Goal: Transaction & Acquisition: Purchase product/service

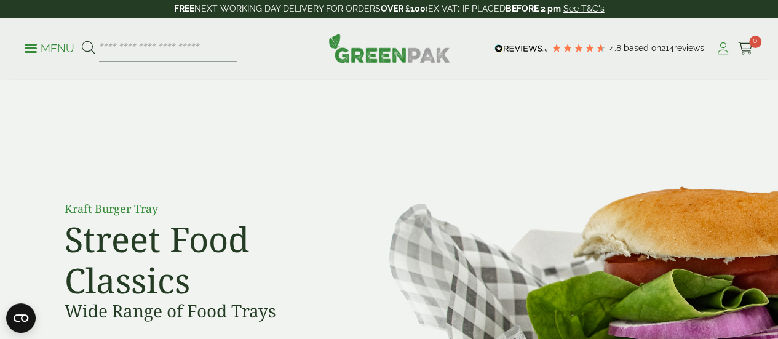
drag, startPoint x: 0, startPoint y: 0, endPoint x: 722, endPoint y: 46, distance: 723.7
click at [722, 46] on icon at bounding box center [722, 48] width 15 height 12
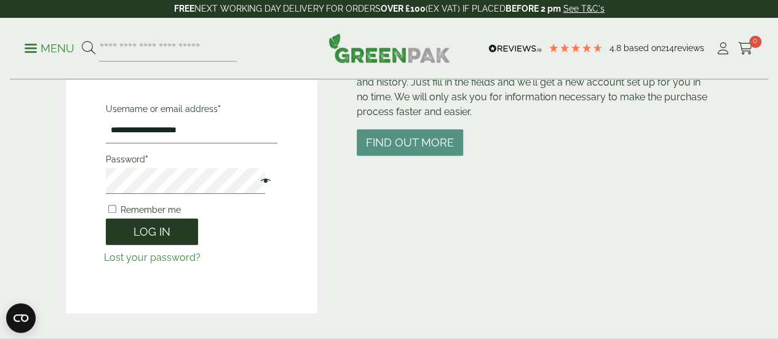
click at [164, 230] on button "Log in" at bounding box center [152, 231] width 92 height 26
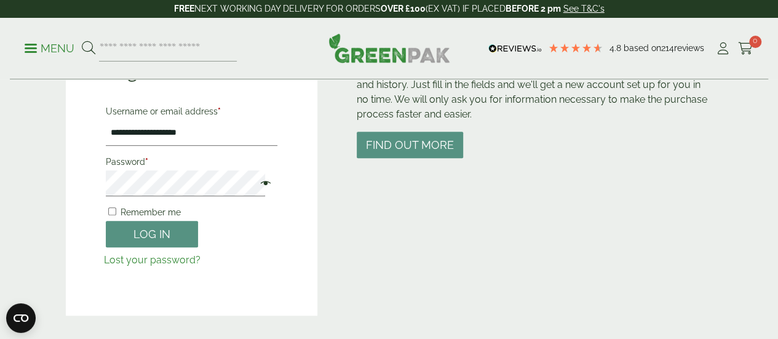
scroll to position [172, 0]
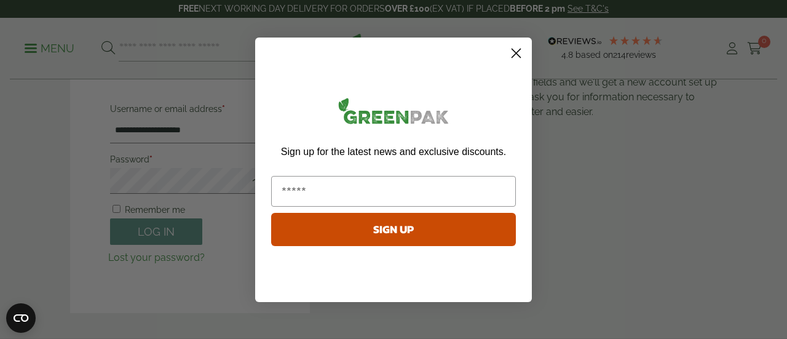
click at [517, 54] on icon "Close dialog" at bounding box center [516, 53] width 9 height 9
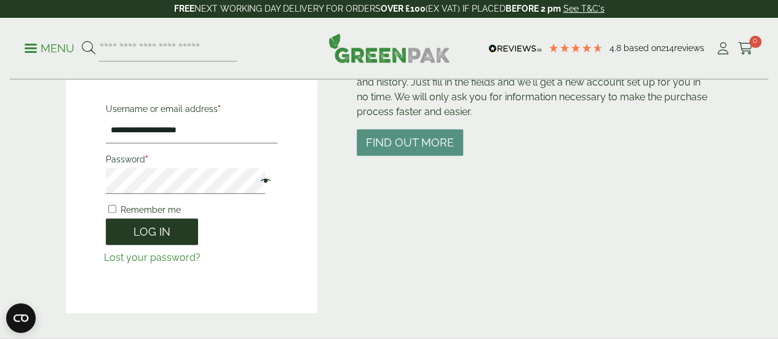
click at [151, 229] on button "Log in" at bounding box center [152, 231] width 92 height 26
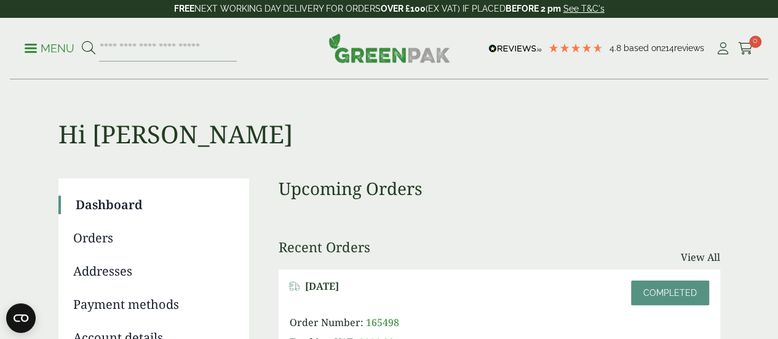
click at [486, 147] on h1 "Hi GIUSEPPE" at bounding box center [388, 114] width 661 height 69
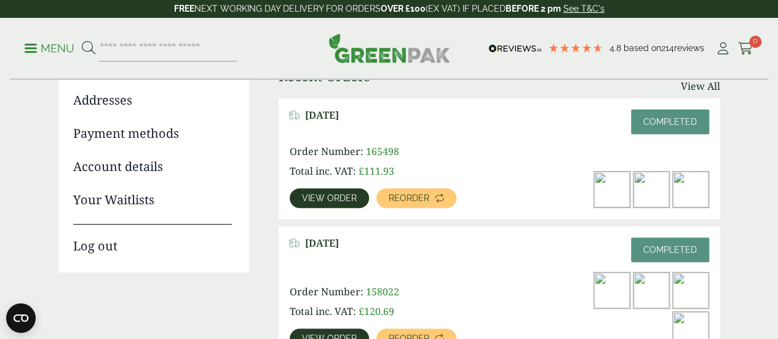
scroll to position [172, 0]
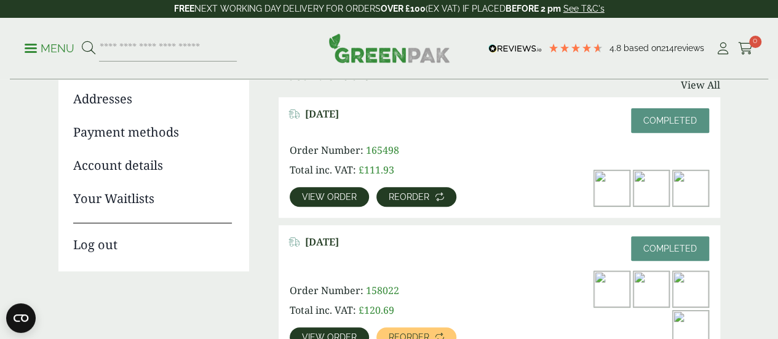
click at [416, 202] on link "Reorder" at bounding box center [416, 197] width 80 height 20
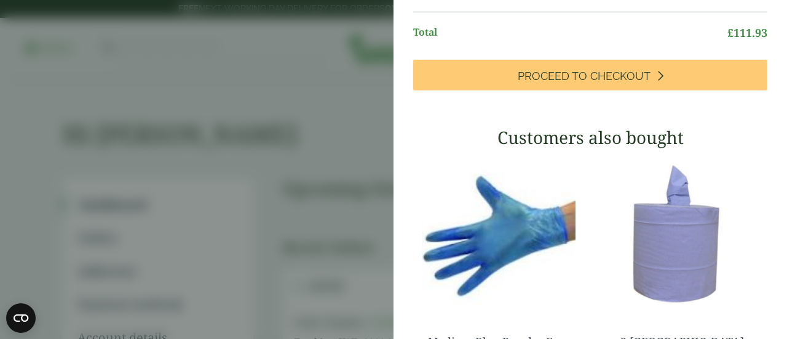
scroll to position [242, 0]
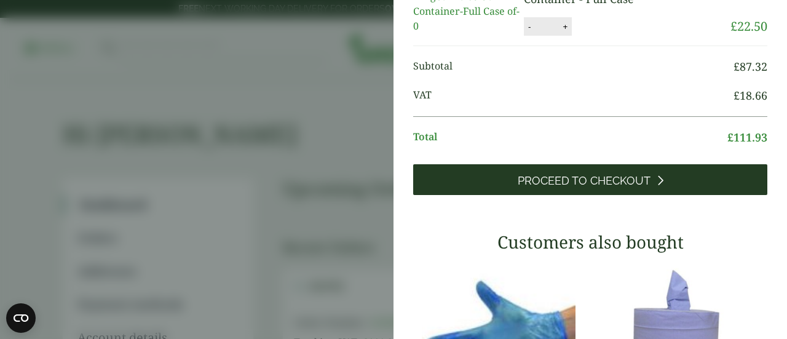
click at [682, 195] on link "Proceed to Checkout" at bounding box center [590, 179] width 354 height 31
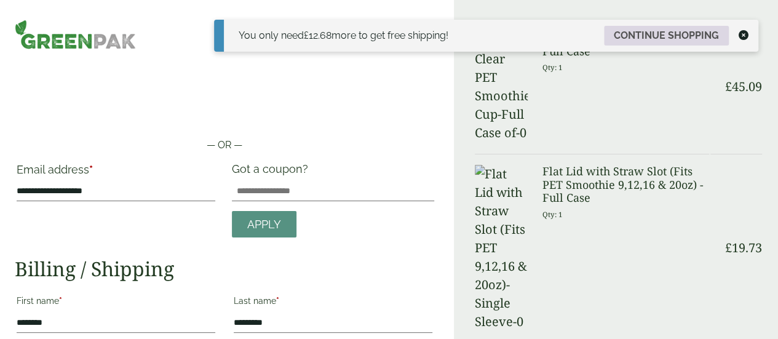
click at [647, 41] on link "Continue shopping" at bounding box center [666, 36] width 125 height 20
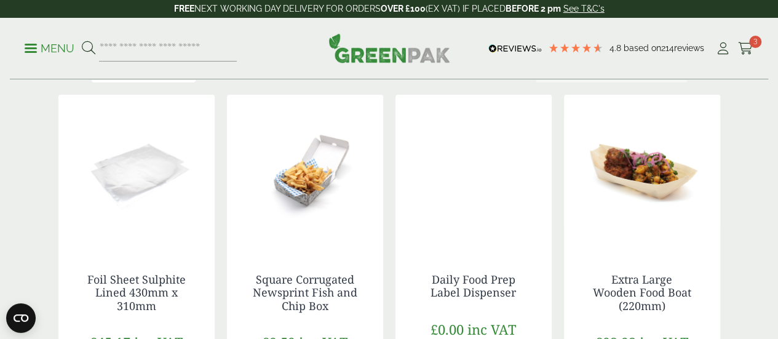
scroll to position [197, 0]
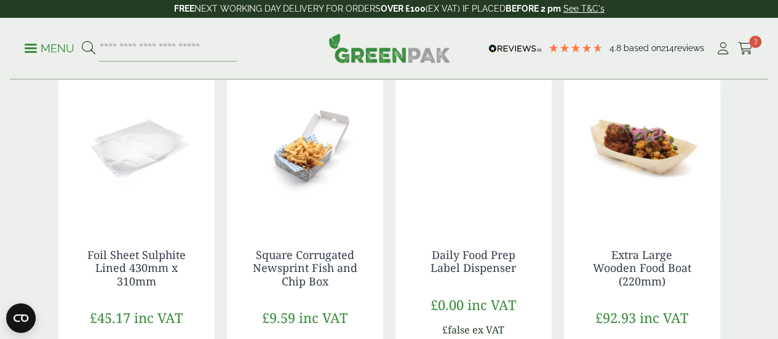
click at [148, 52] on input "search" at bounding box center [168, 49] width 138 height 26
drag, startPoint x: 148, startPoint y: 52, endPoint x: 125, endPoint y: 53, distance: 22.8
click at [125, 53] on input "search" at bounding box center [168, 49] width 138 height 26
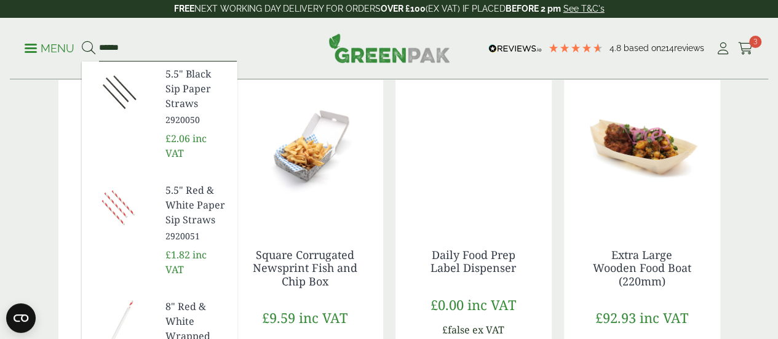
type input "******"
click at [227, 93] on link "5.5" Black Sip Paper Straws 2920050" at bounding box center [195, 96] width 61 height 60
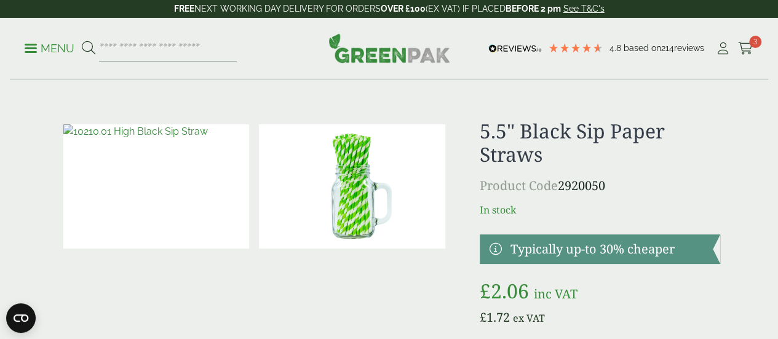
click at [207, 220] on img at bounding box center [156, 186] width 186 height 124
click at [683, 165] on h1 "5.5" Black Sip Paper Straws" at bounding box center [599, 142] width 240 height 47
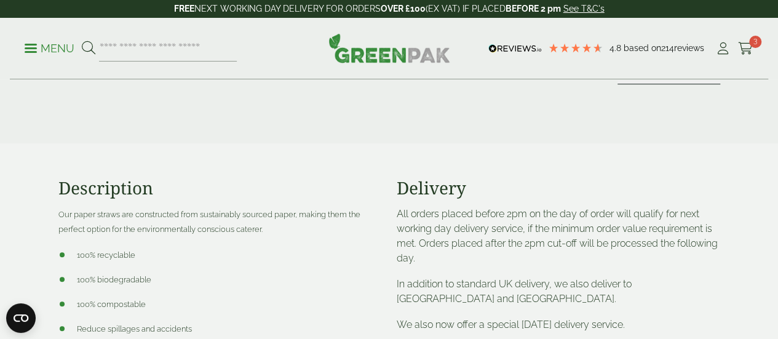
scroll to position [393, 0]
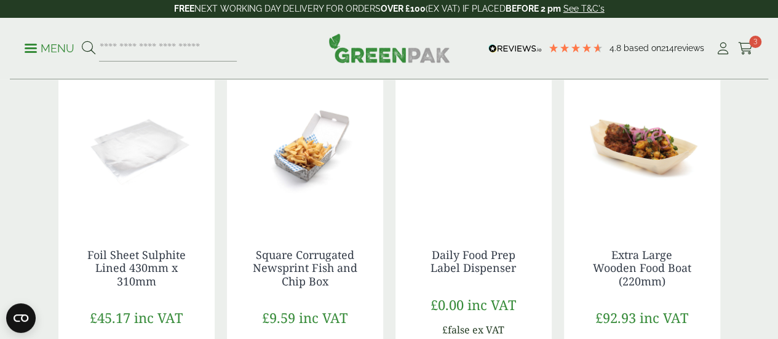
click at [194, 42] on input "search" at bounding box center [168, 49] width 138 height 26
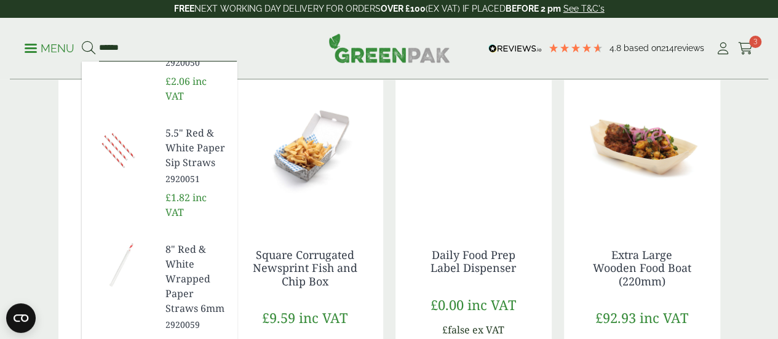
scroll to position [65, 0]
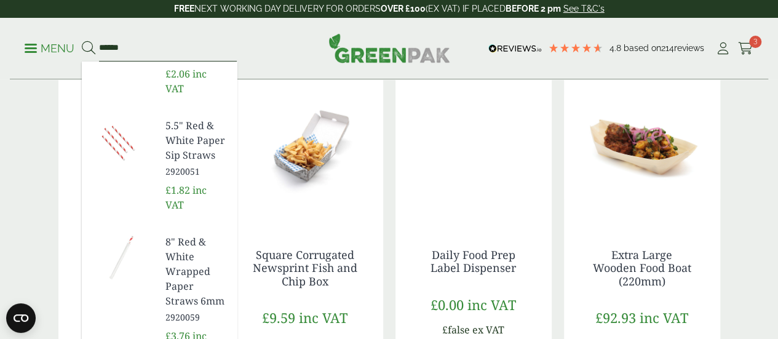
type input "******"
click at [227, 165] on span "2920051" at bounding box center [195, 171] width 61 height 13
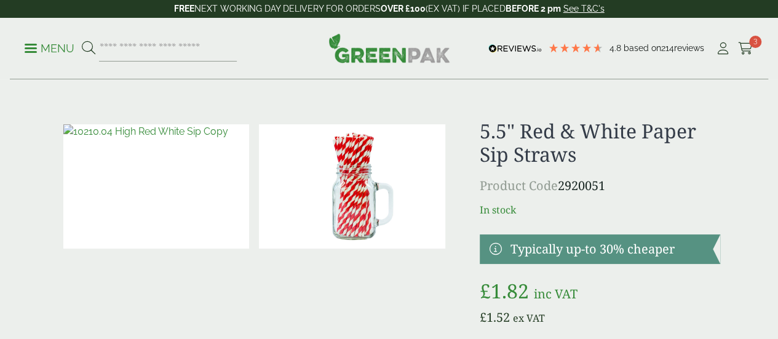
click at [723, 193] on div "£" at bounding box center [389, 319] width 676 height 400
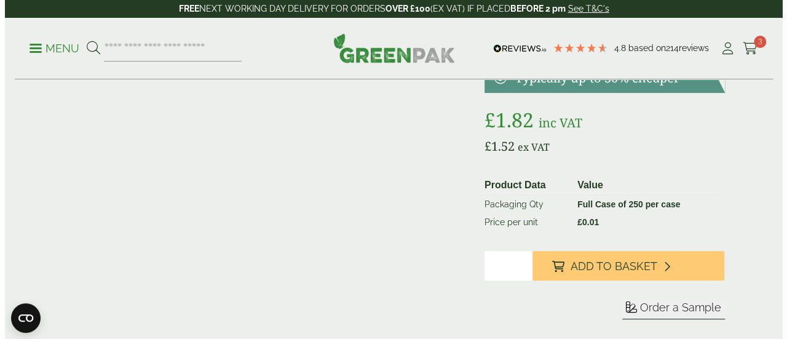
scroll to position [172, 0]
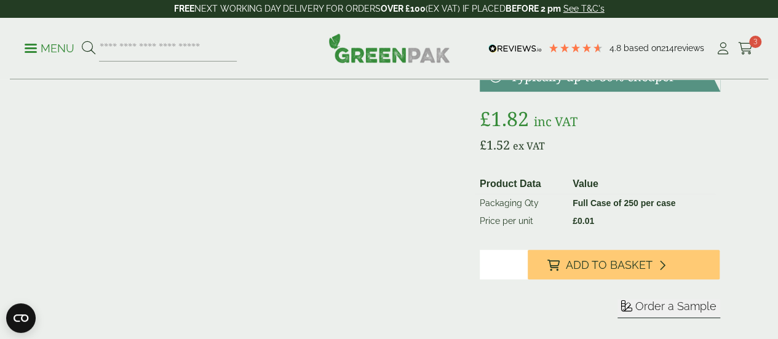
click at [527, 272] on input "*" at bounding box center [503, 265] width 48 height 30
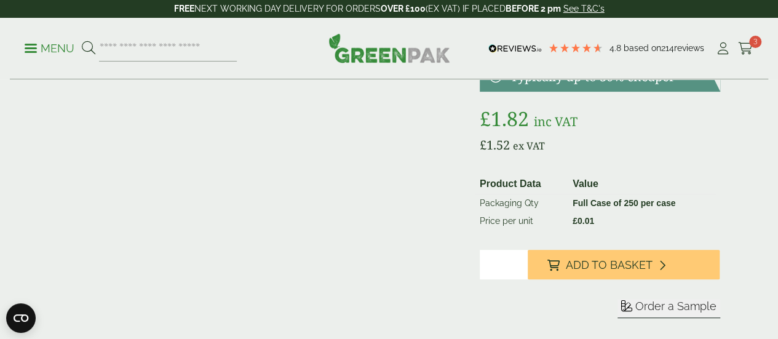
click at [527, 272] on input "*" at bounding box center [503, 265] width 48 height 30
click at [527, 273] on input "*" at bounding box center [503, 265] width 48 height 30
click at [527, 273] on input "**" at bounding box center [503, 265] width 48 height 30
click at [527, 279] on input "*" at bounding box center [503, 265] width 48 height 30
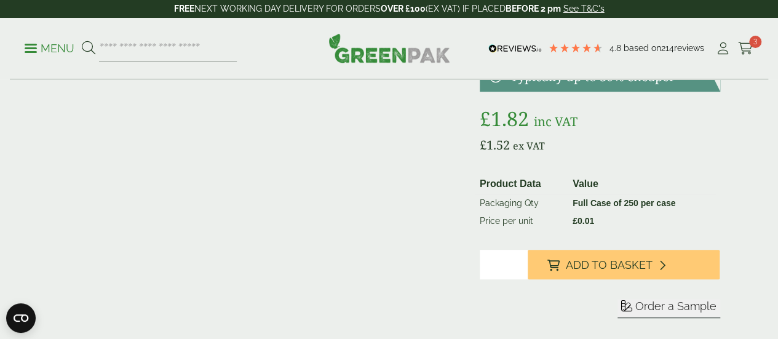
click at [527, 279] on input "*" at bounding box center [503, 265] width 48 height 30
type input "*"
click at [527, 272] on input "*" at bounding box center [503, 265] width 48 height 30
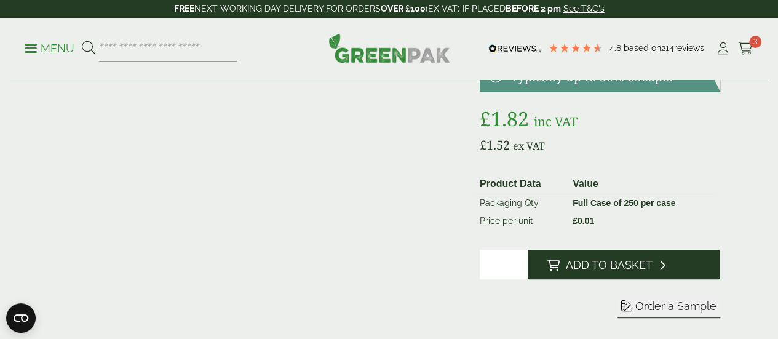
click at [609, 272] on span "Add to Basket" at bounding box center [609, 265] width 87 height 14
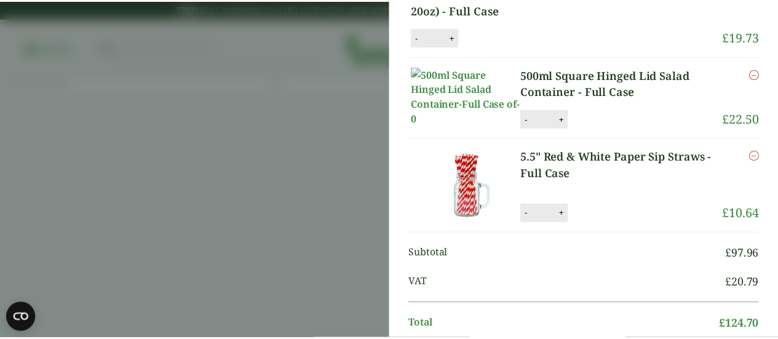
scroll to position [0, 0]
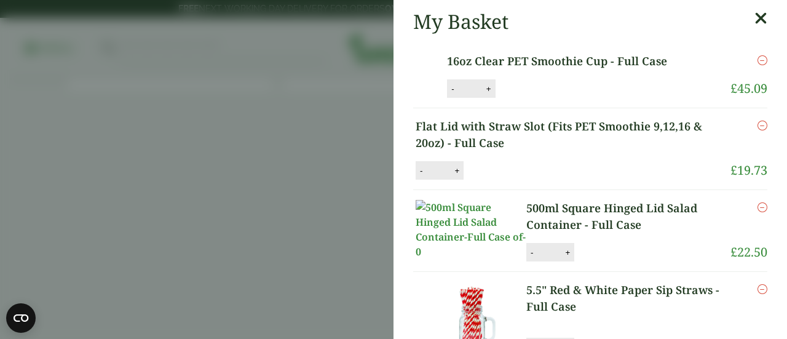
click at [237, 106] on aside "My Basket 16oz Clear PET Smoothie Cup - Full Case 16oz Clear PET Smoothie Cup -…" at bounding box center [393, 169] width 787 height 339
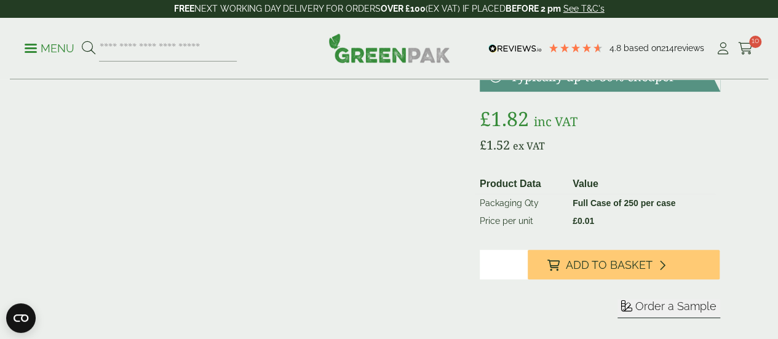
scroll to position [178, 0]
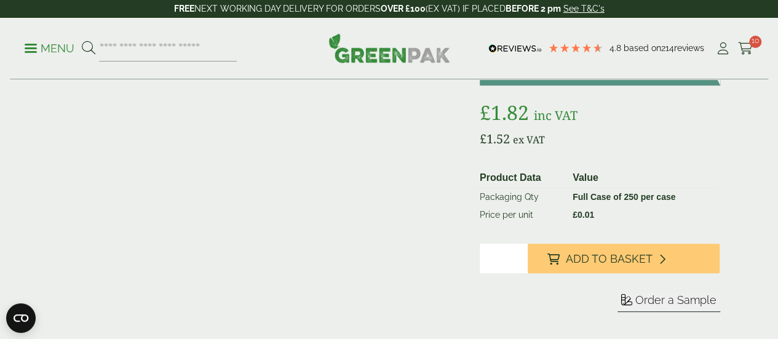
click at [384, 47] on img at bounding box center [389, 48] width 122 height 30
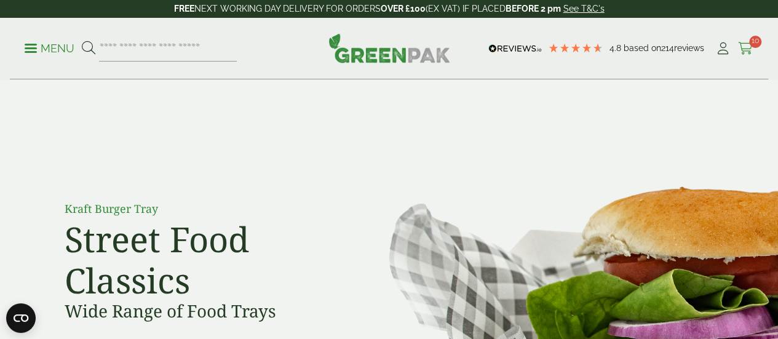
click at [754, 42] on span "10" at bounding box center [755, 42] width 12 height 12
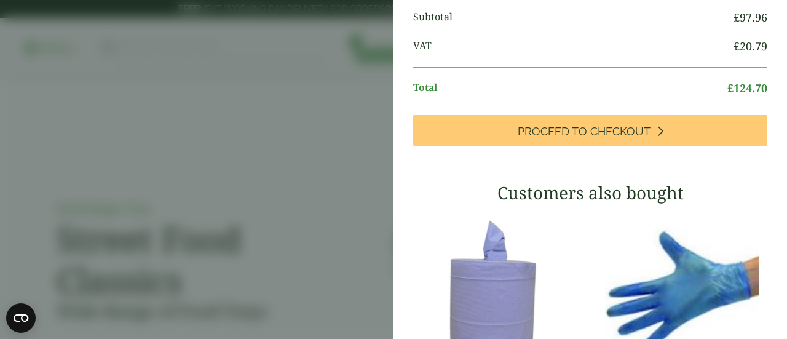
scroll to position [372, 0]
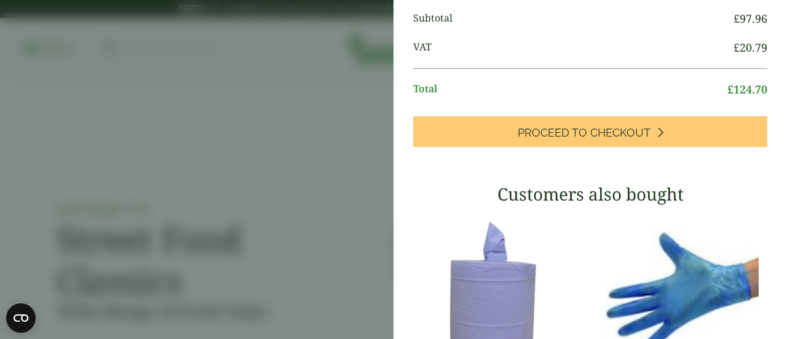
type input "*"
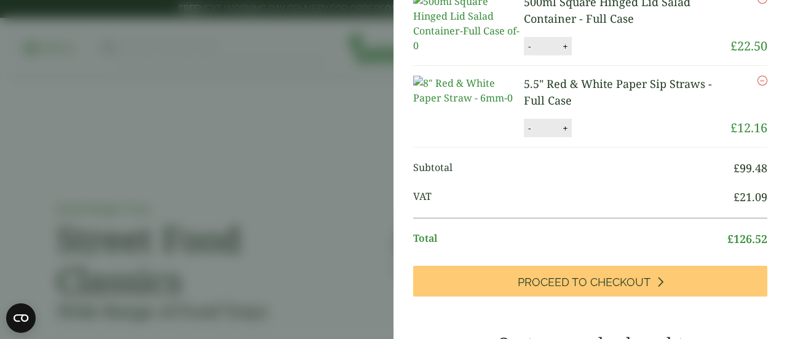
scroll to position [275, 0]
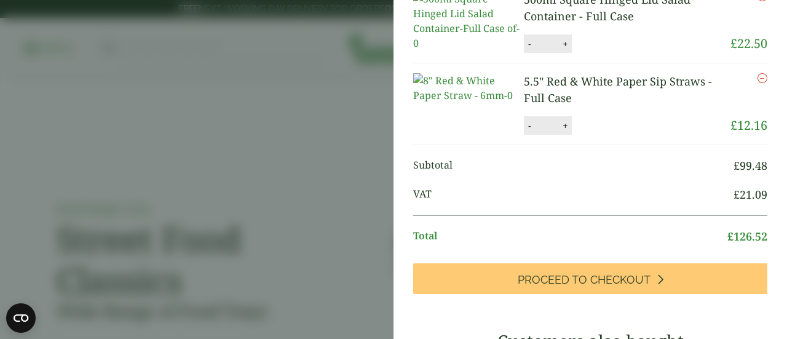
click at [559, 131] on button "+" at bounding box center [565, 125] width 12 height 10
type input "*"
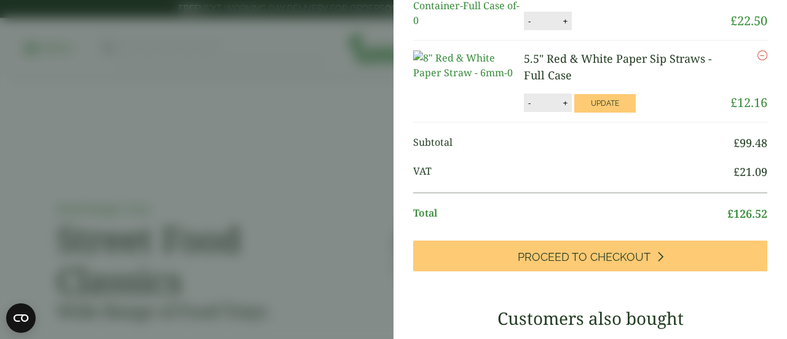
scroll to position [225, 0]
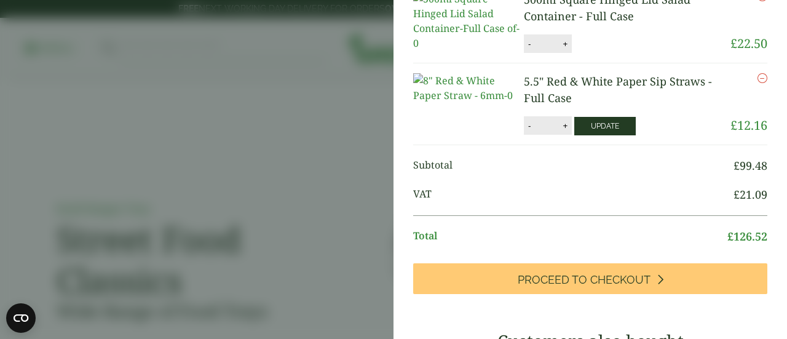
click at [585, 135] on button "Update" at bounding box center [604, 126] width 61 height 18
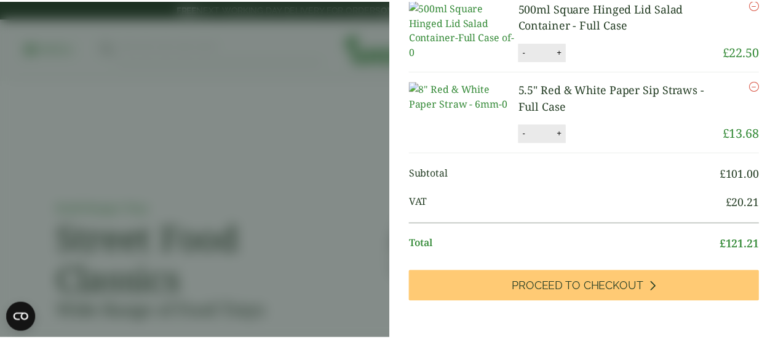
scroll to position [213, 0]
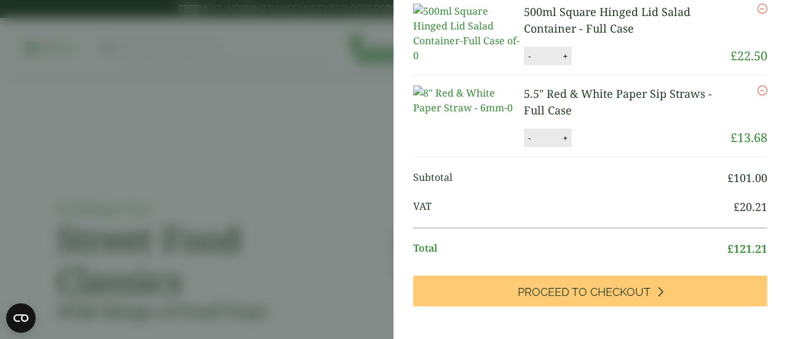
click at [355, 147] on aside "My Basket 16oz Clear PET Smoothie Cup - Full Case 16oz Clear PET Smoothie Cup -…" at bounding box center [393, 169] width 787 height 339
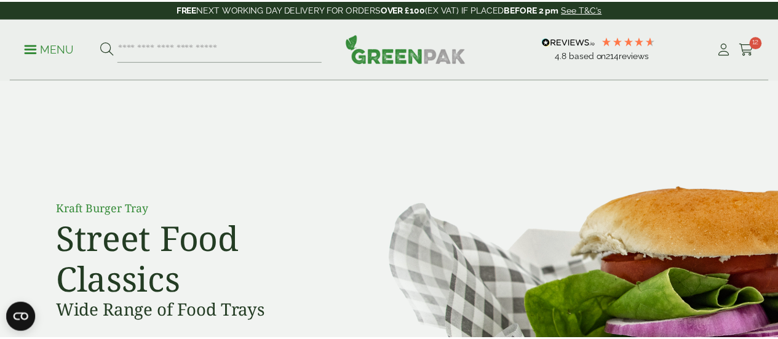
scroll to position [211, 0]
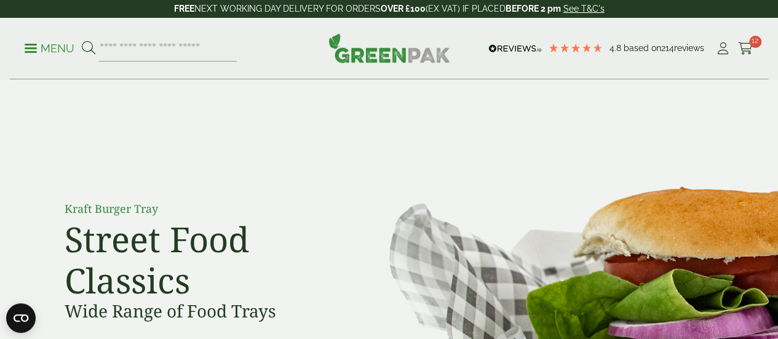
click at [529, 117] on img at bounding box center [564, 303] width 428 height 447
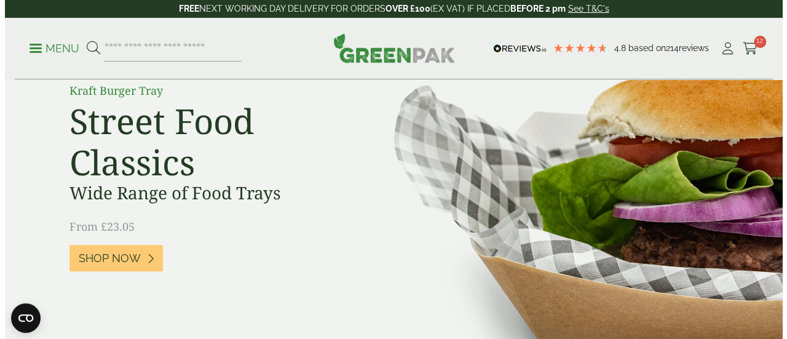
scroll to position [98, 0]
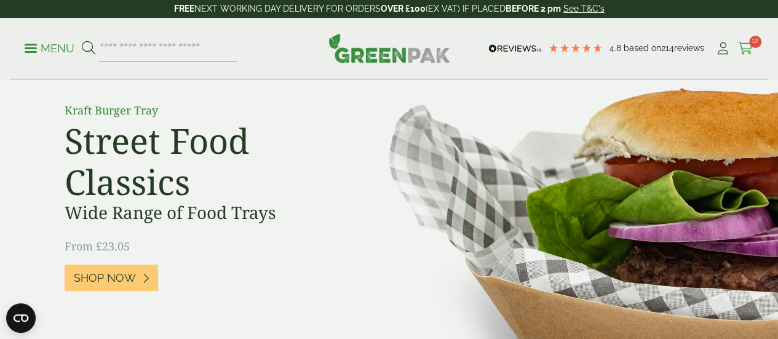
click at [755, 45] on span "12" at bounding box center [755, 42] width 12 height 12
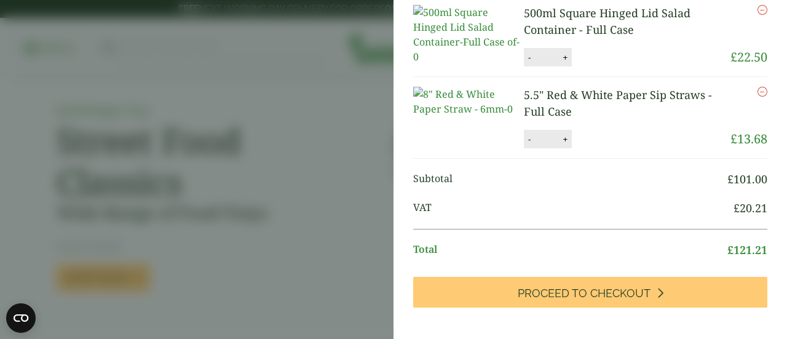
scroll to position [213, 0]
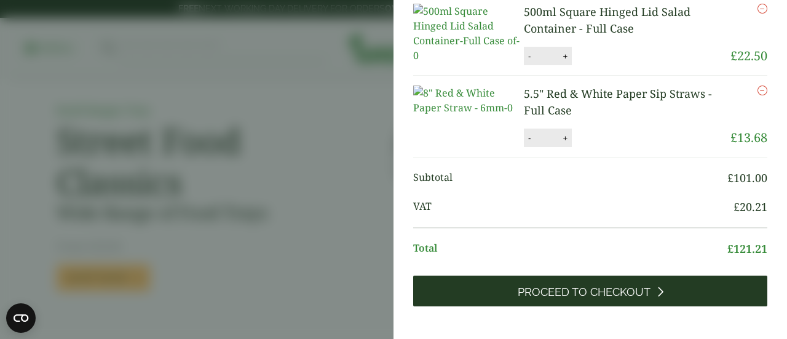
click at [623, 306] on link "Proceed to Checkout" at bounding box center [590, 290] width 354 height 31
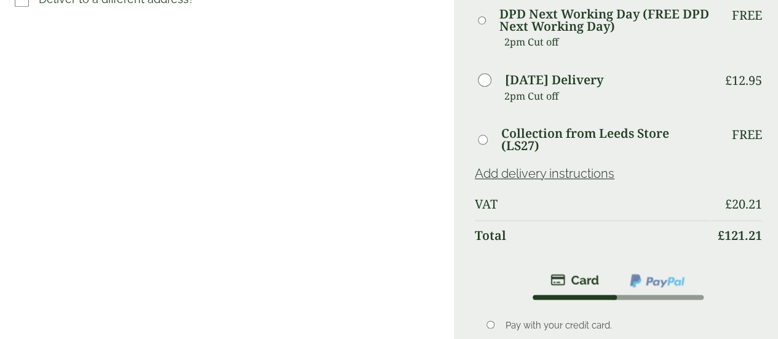
scroll to position [639, 0]
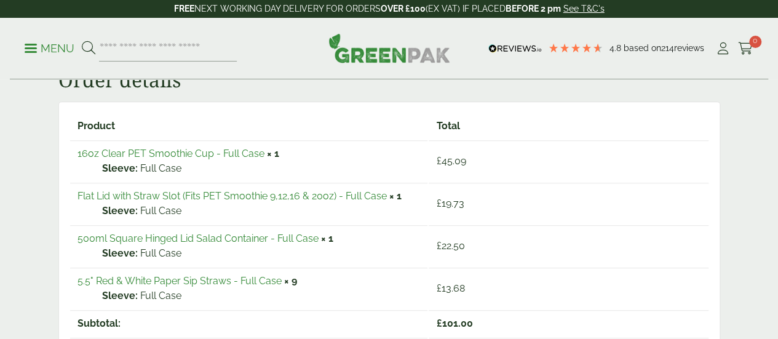
scroll to position [221, 0]
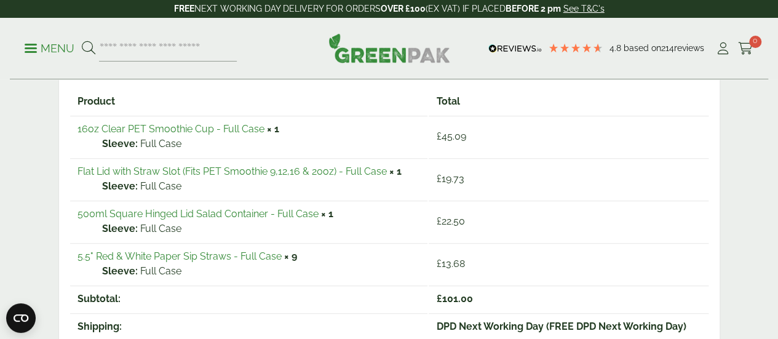
click at [207, 130] on link "16oz Clear PET Smoothie Cup - Full Case" at bounding box center [170, 129] width 187 height 12
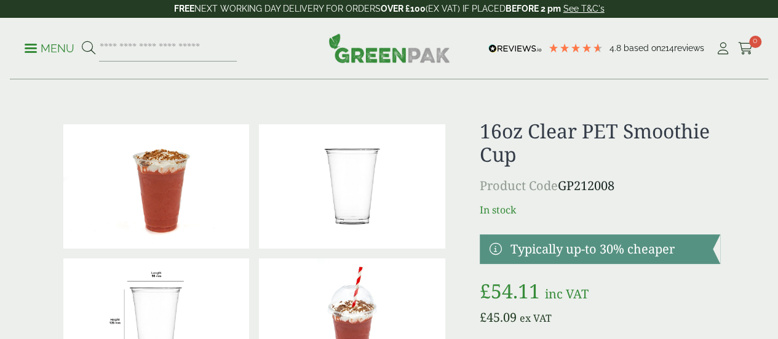
click at [686, 151] on h1 "16oz Clear PET Smoothie Cup" at bounding box center [599, 142] width 240 height 47
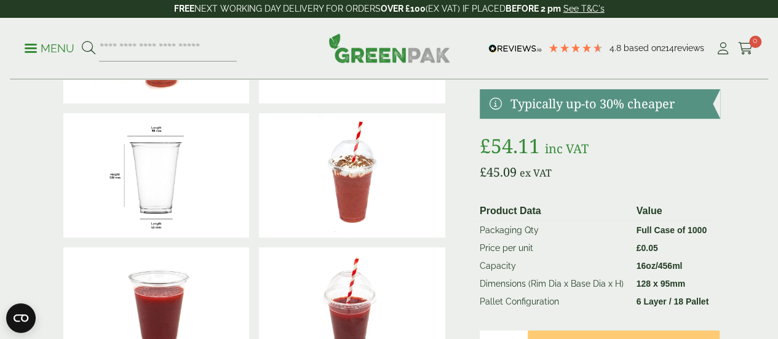
scroll to position [148, 0]
